Goal: Transaction & Acquisition: Subscribe to service/newsletter

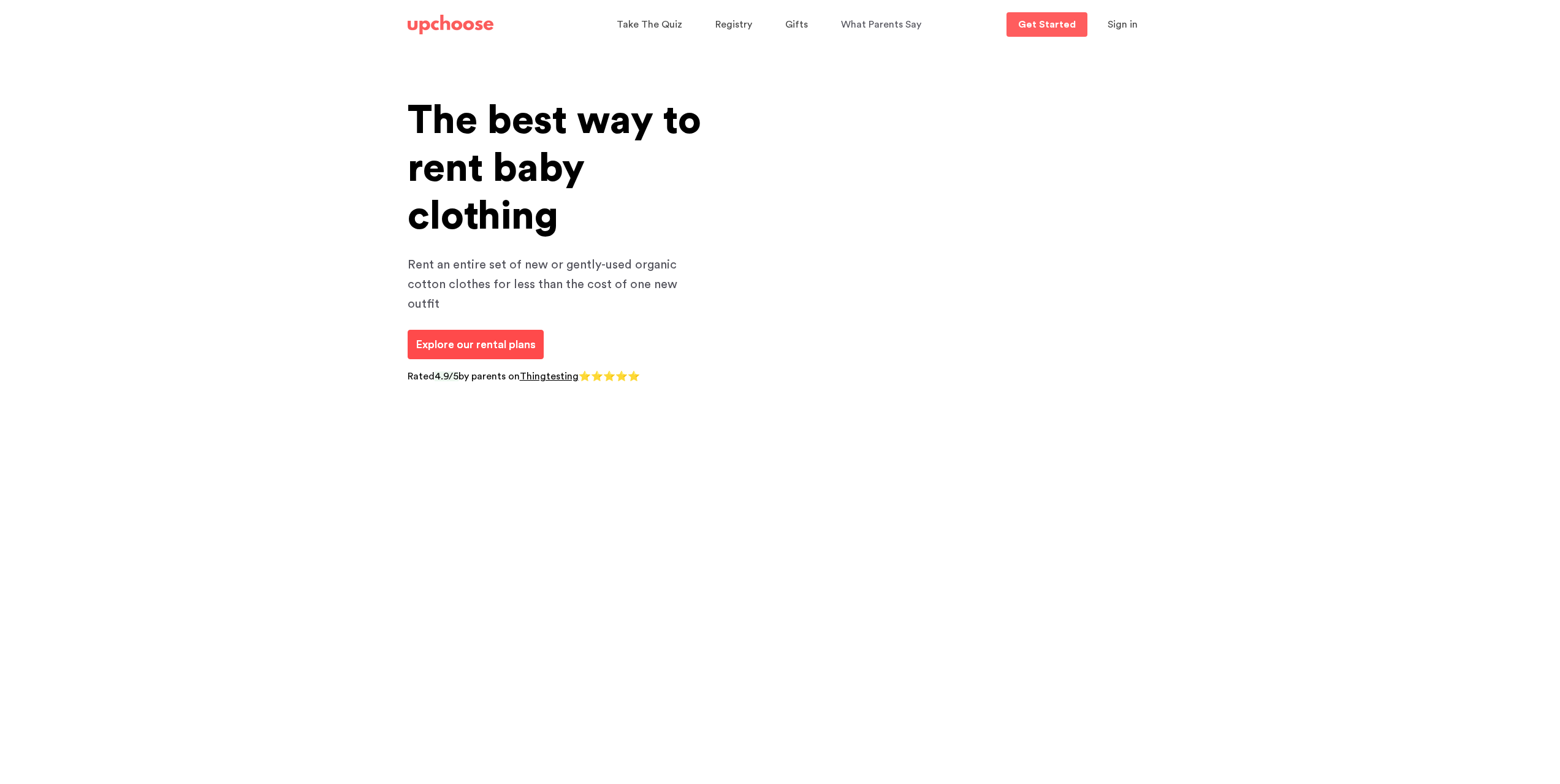
click at [452, 339] on span "Explore our rental plans" at bounding box center [476, 344] width 120 height 11
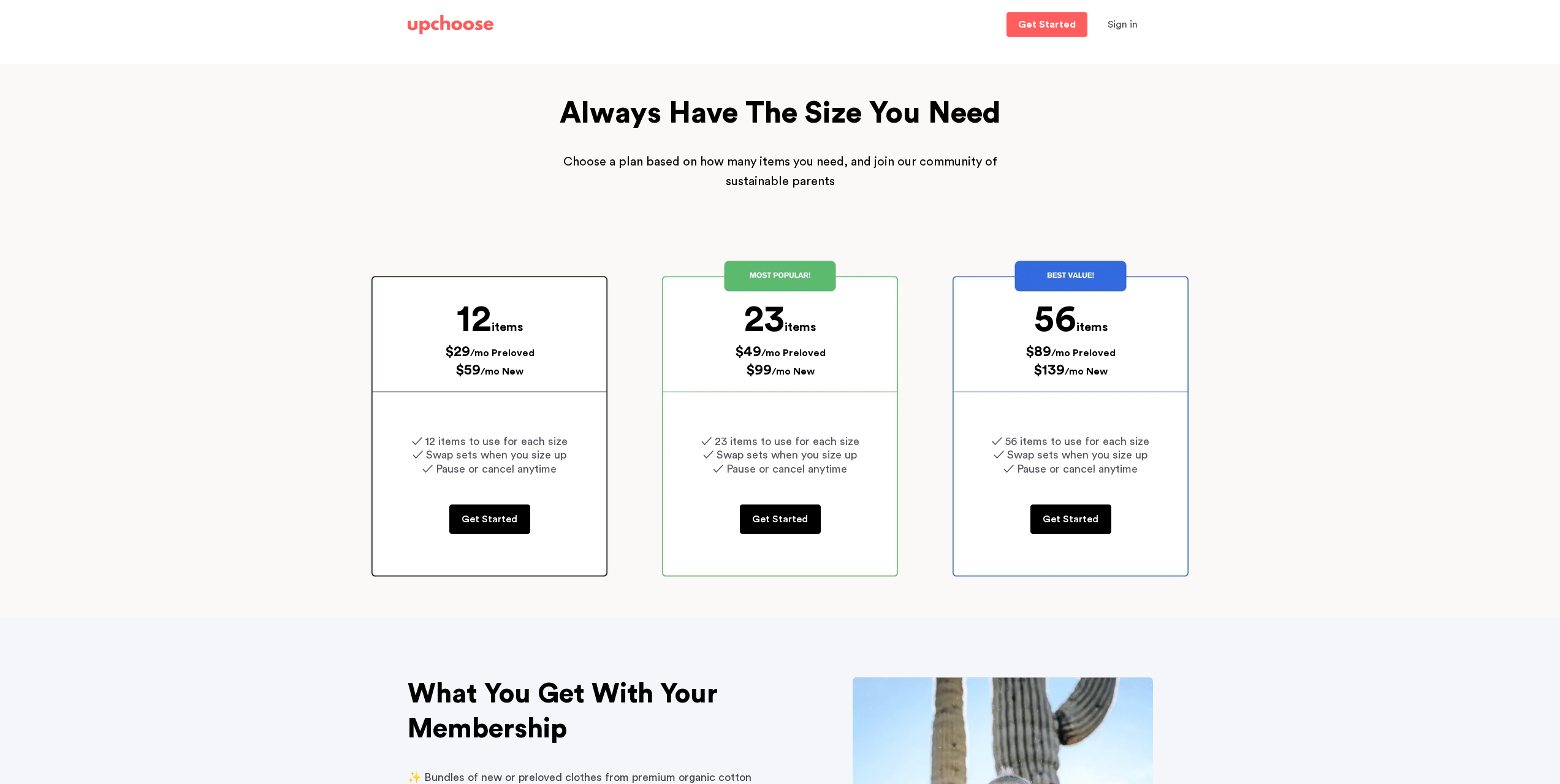
drag, startPoint x: 203, startPoint y: 506, endPoint x: 198, endPoint y: 178, distance: 328.0
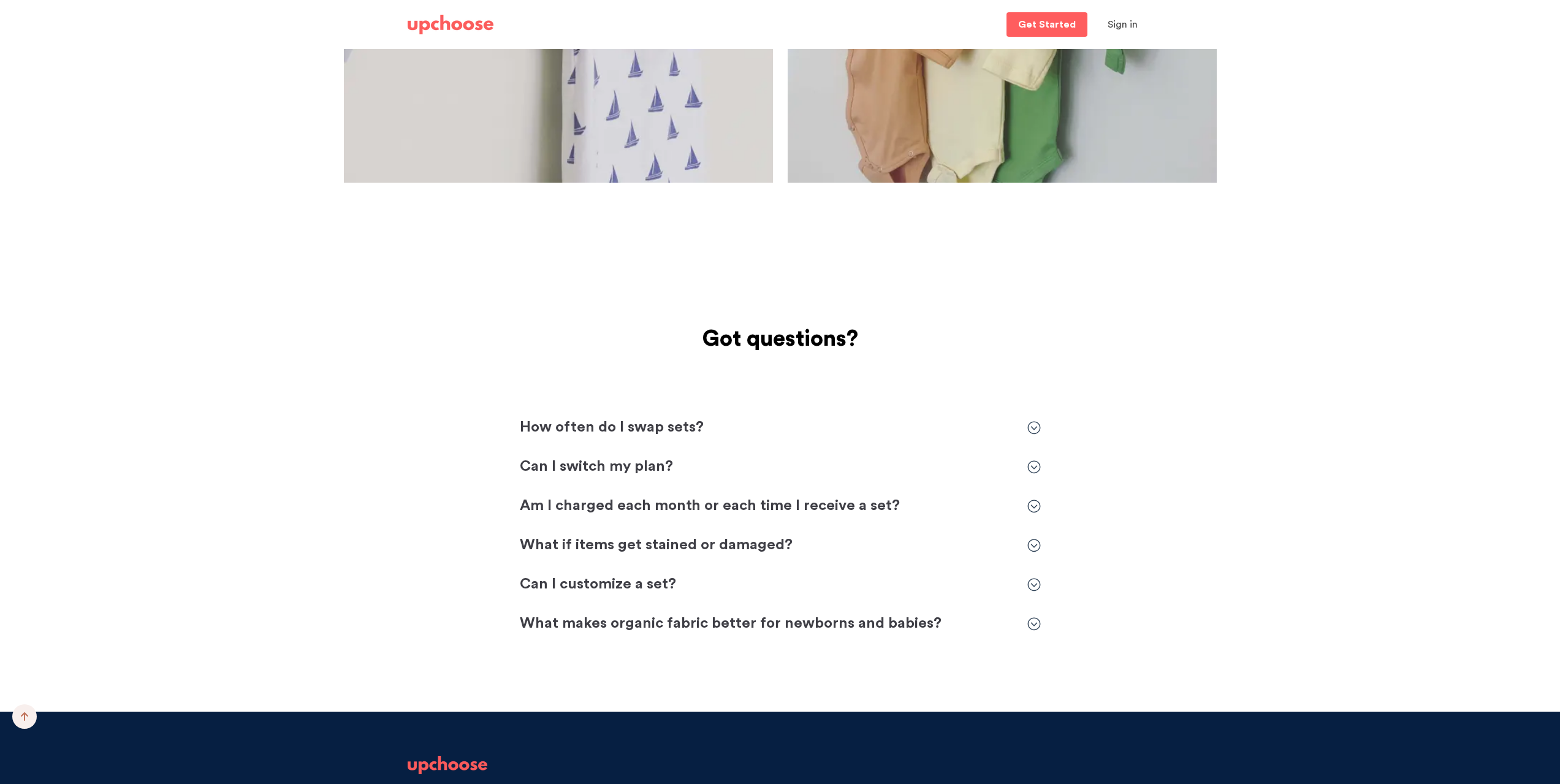
scroll to position [2451, 0]
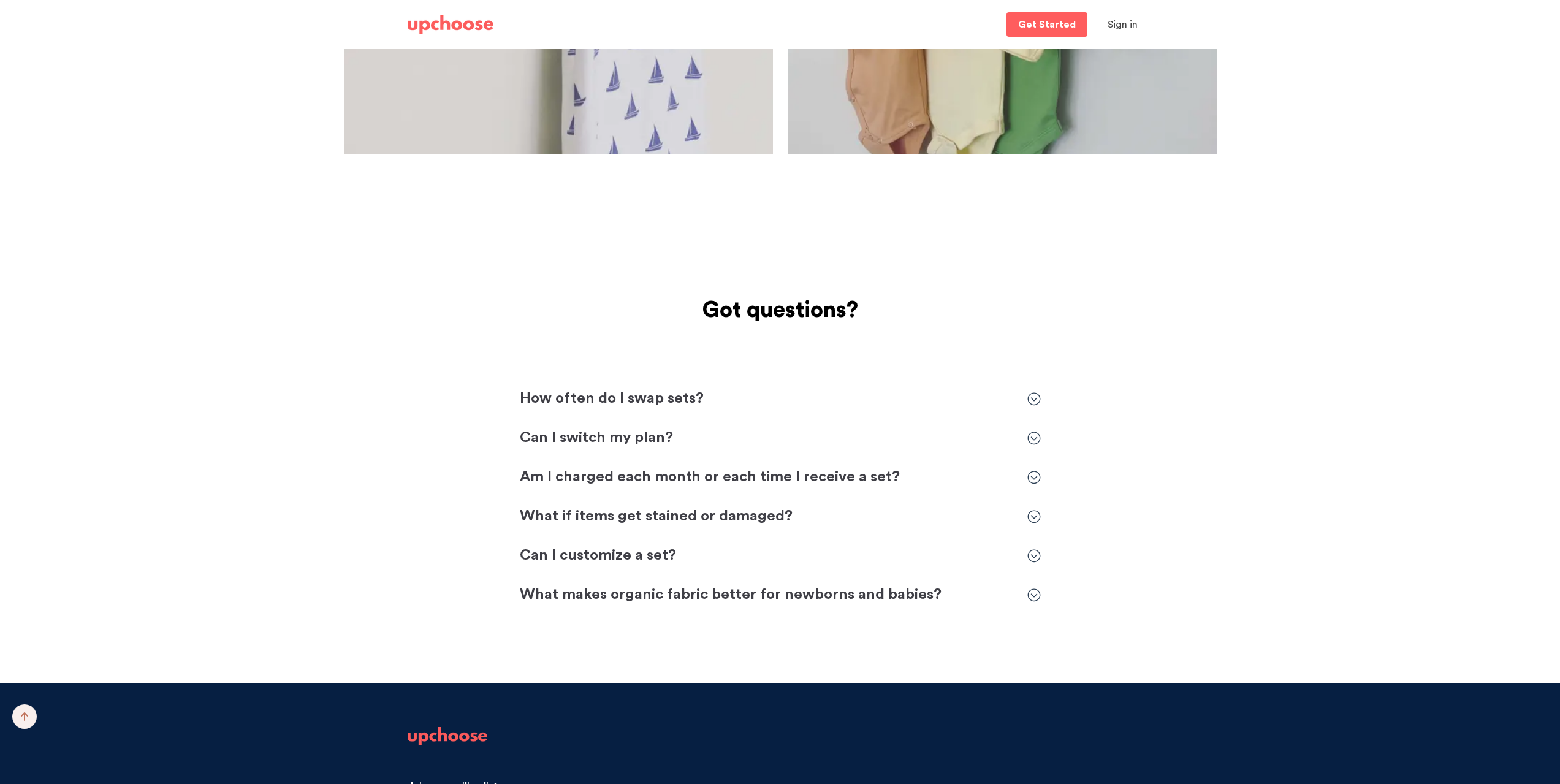
click at [638, 526] on p "What if items get stained or damaged?" at bounding box center [768, 516] width 495 height 20
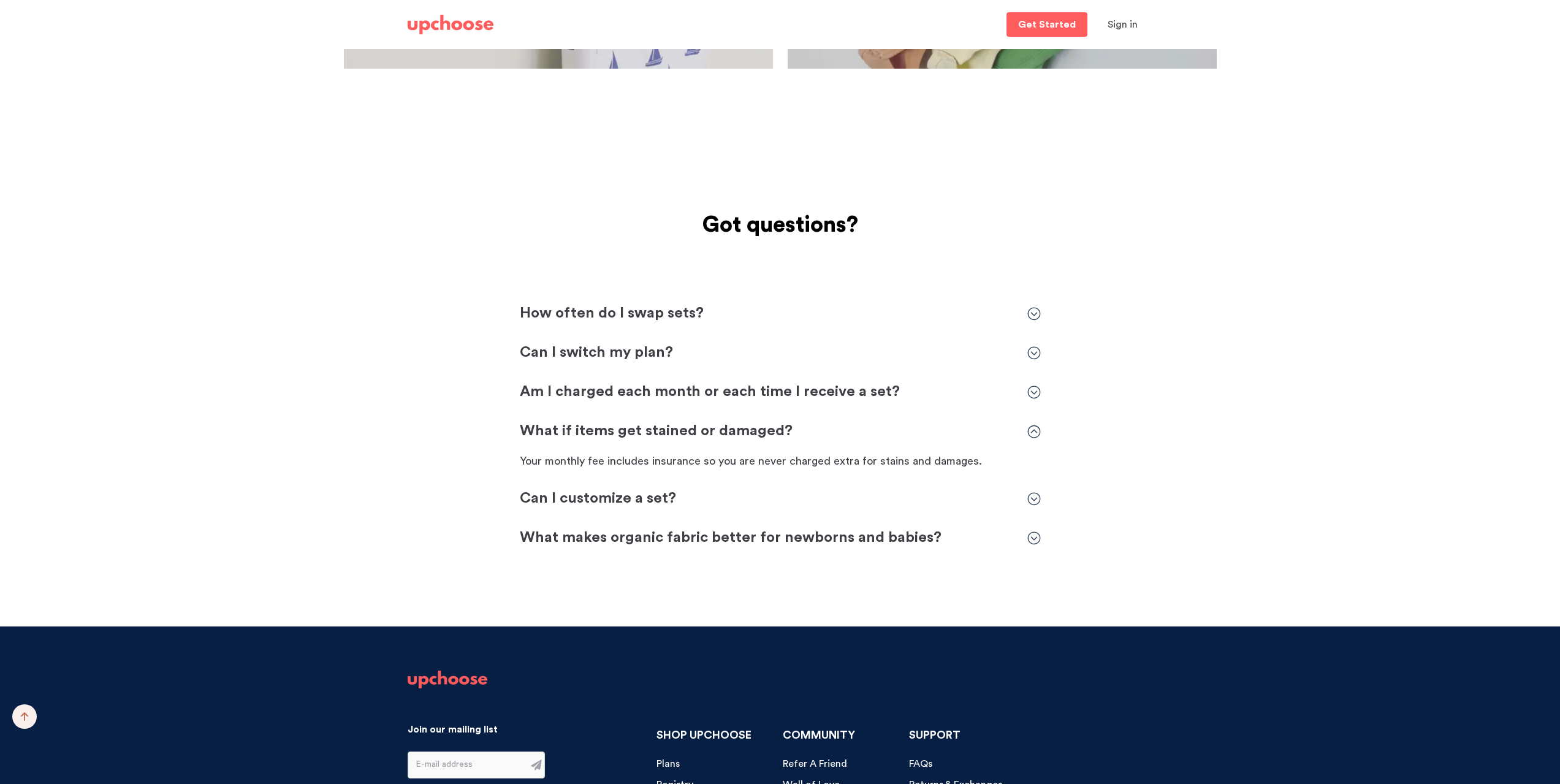
scroll to position [2574, 0]
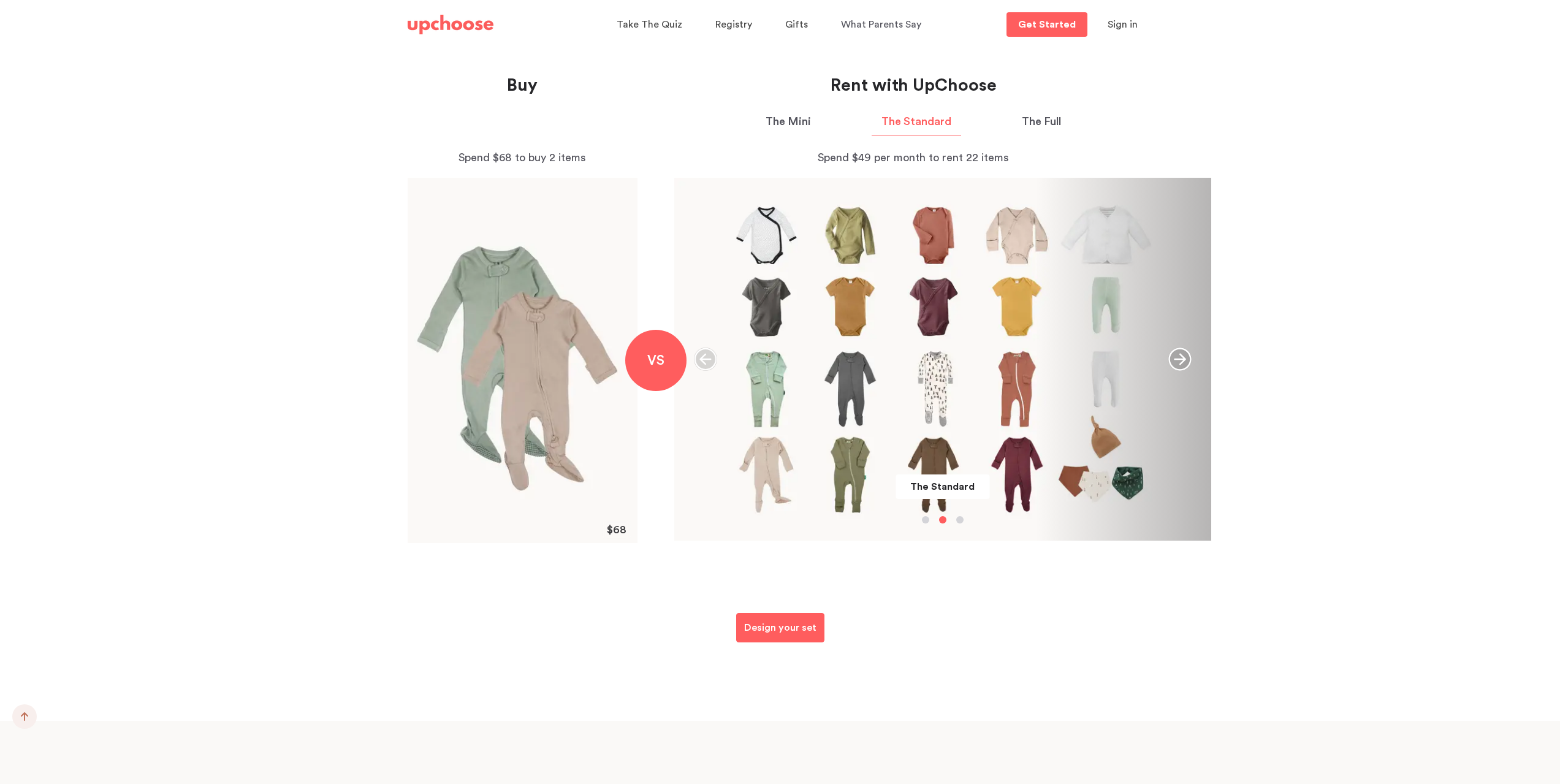
scroll to position [981, 0]
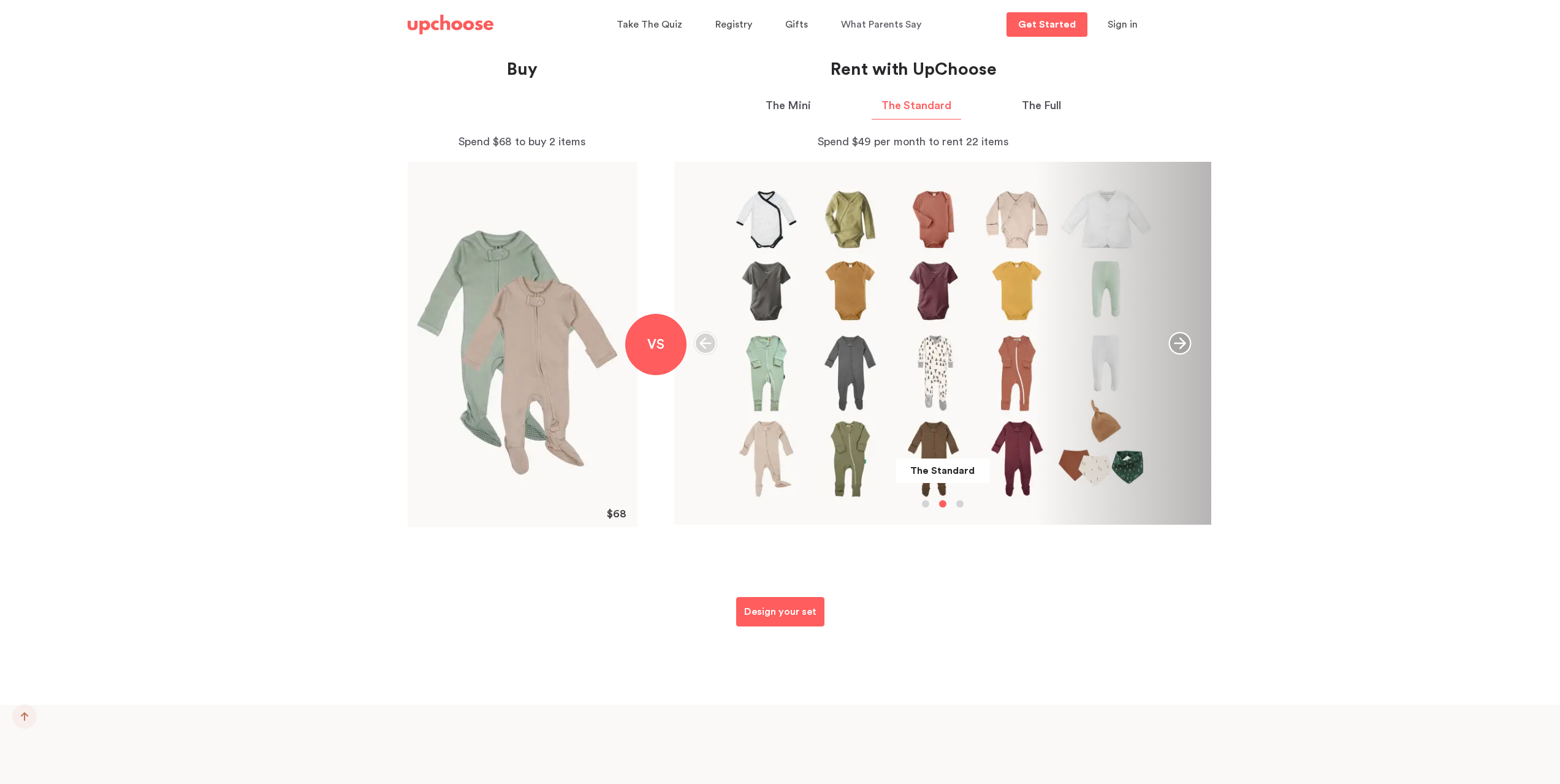
click at [1180, 332] on icon "button" at bounding box center [1180, 343] width 23 height 23
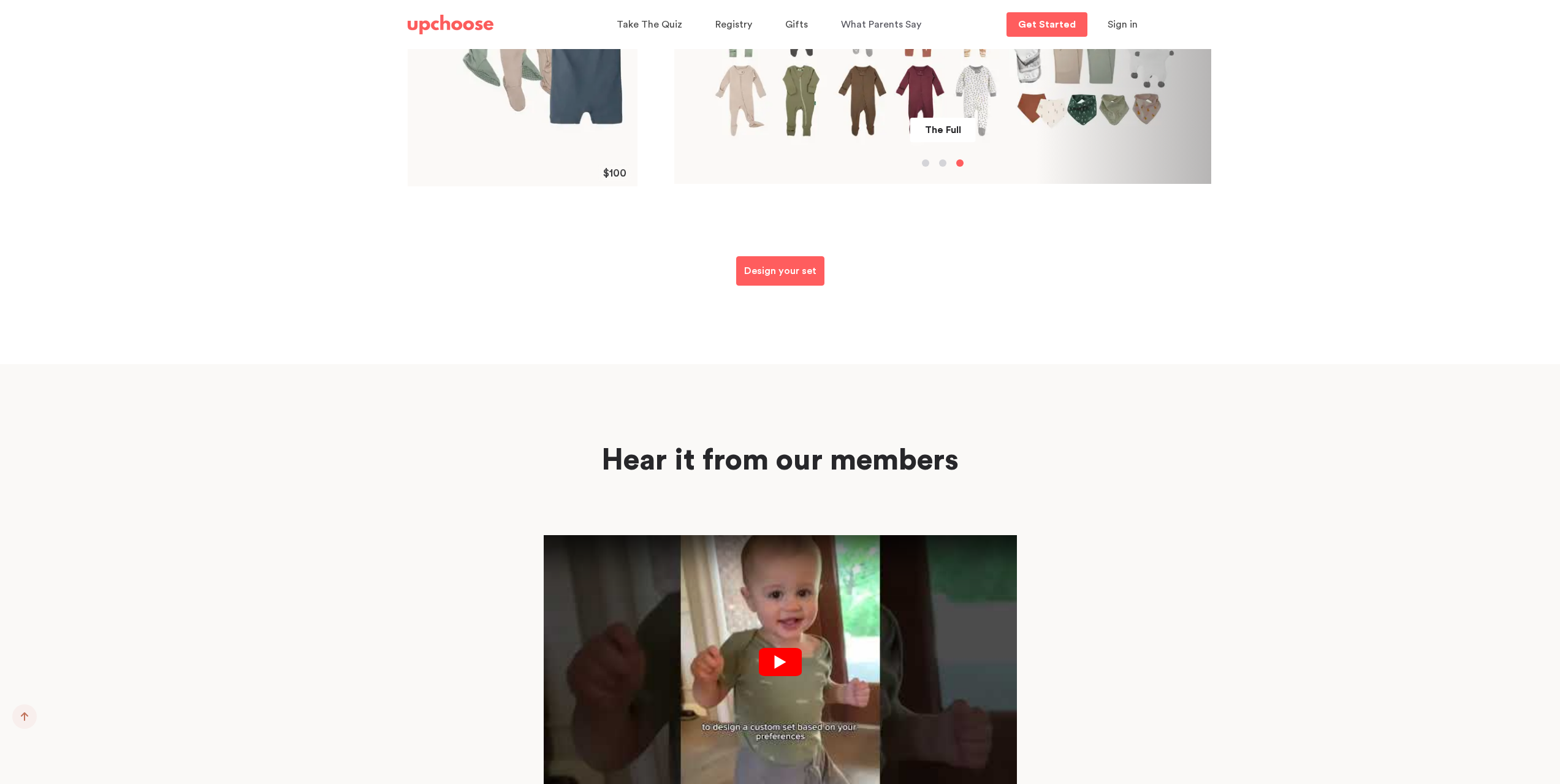
scroll to position [1349, 0]
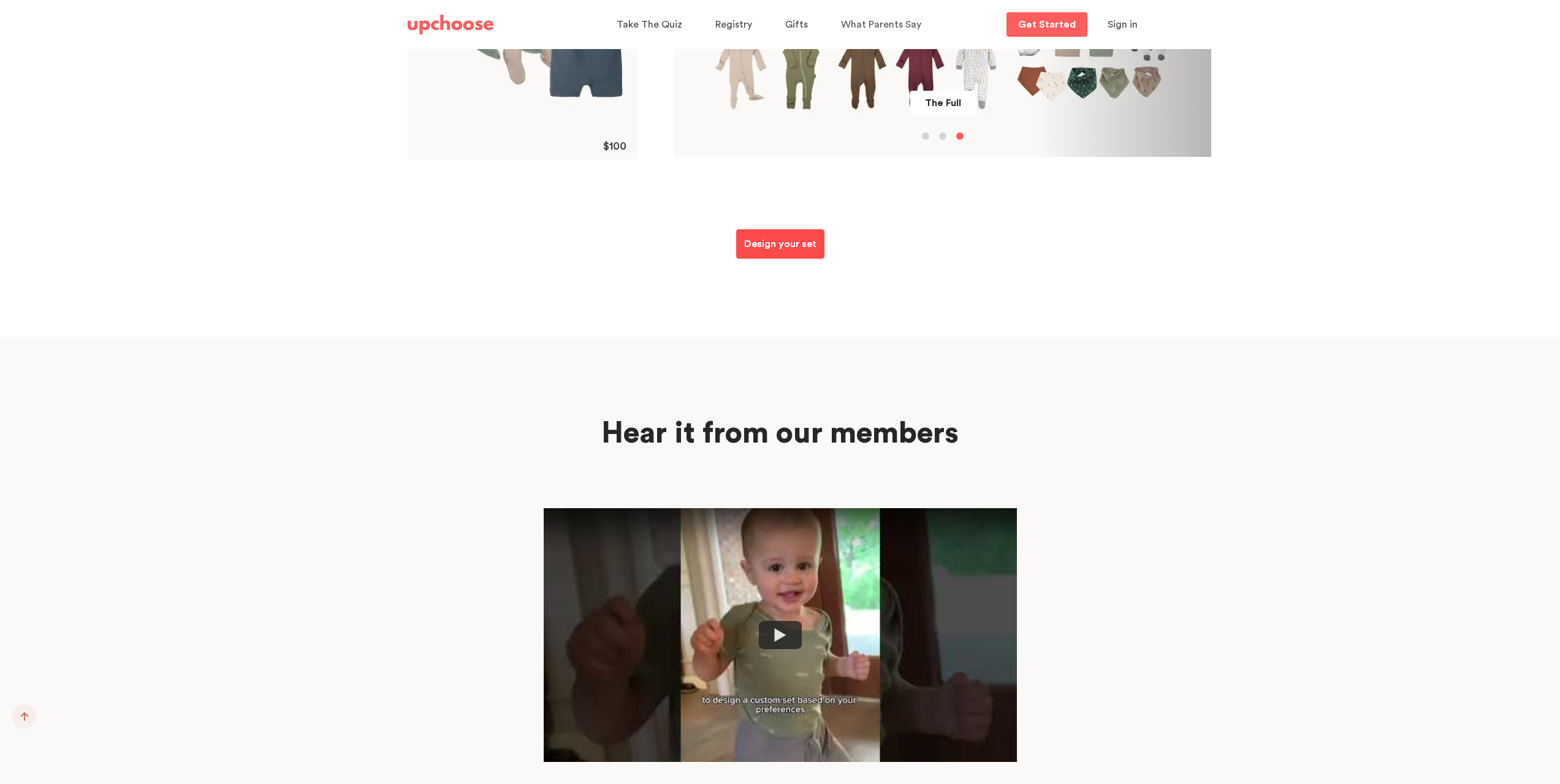
click at [797, 230] on link "Design your set" at bounding box center [780, 244] width 88 height 30
